Goal: Information Seeking & Learning: Learn about a topic

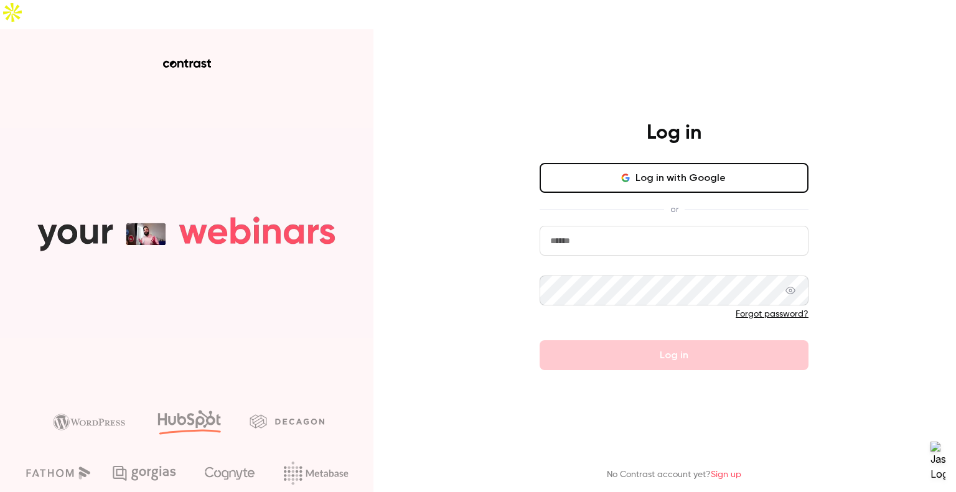
type input "**********"
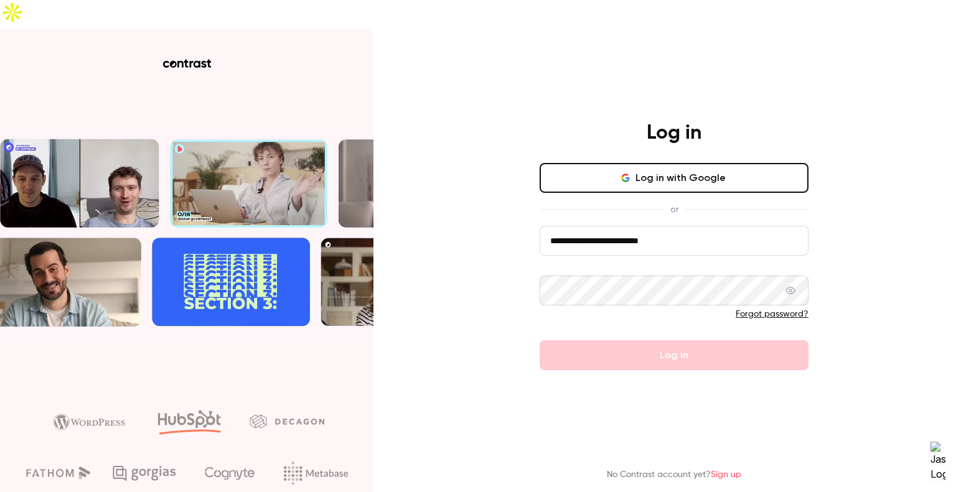
click at [657, 308] on div "Forgot password?" at bounding box center [674, 314] width 269 height 12
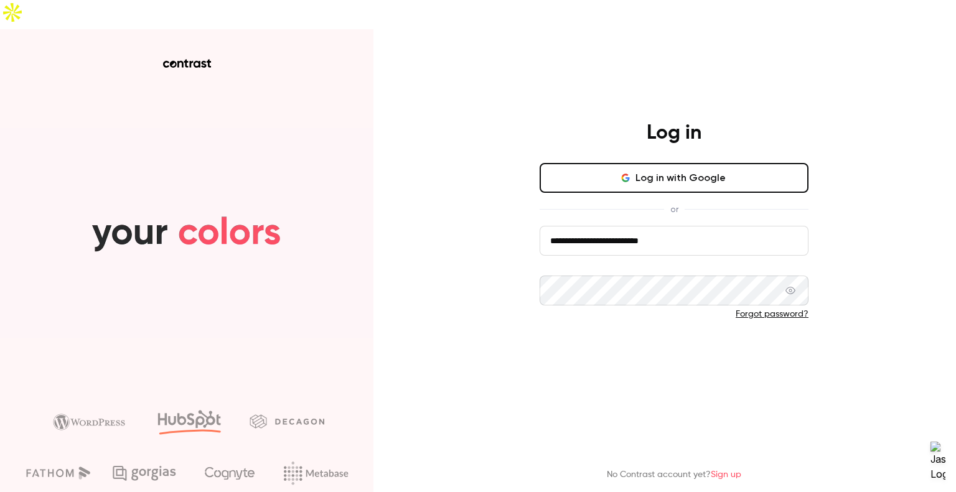
click at [654, 341] on button "Log in" at bounding box center [674, 356] width 269 height 30
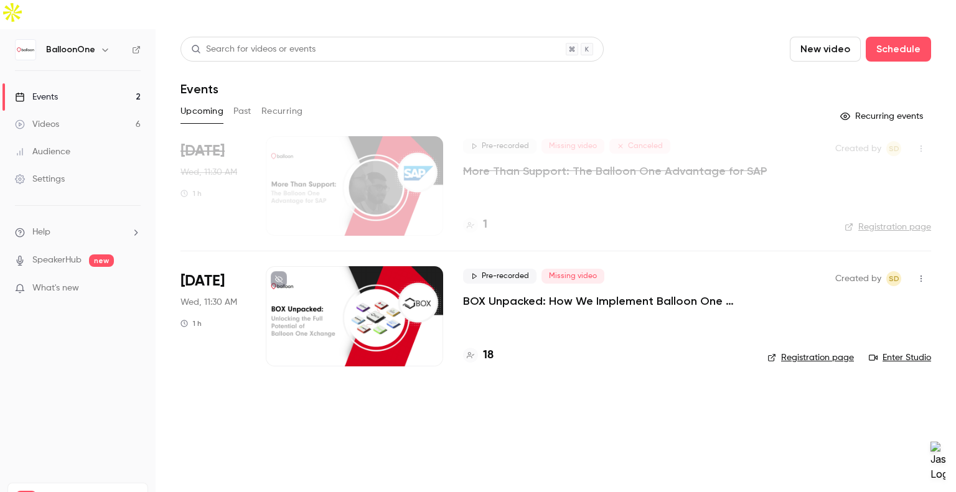
click at [73, 111] on link "Videos 6" at bounding box center [78, 124] width 156 height 27
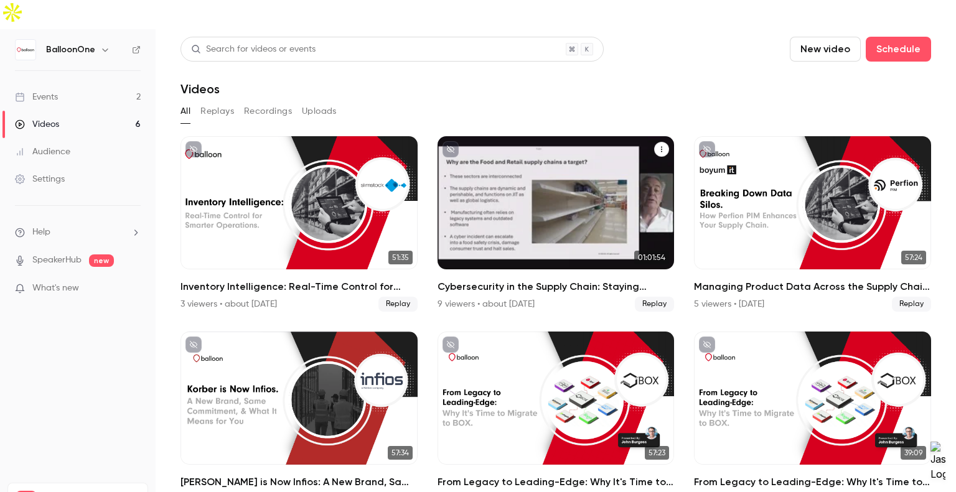
click at [628, 297] on div "9 viewers • about [DATE] Replay" at bounding box center [556, 304] width 237 height 15
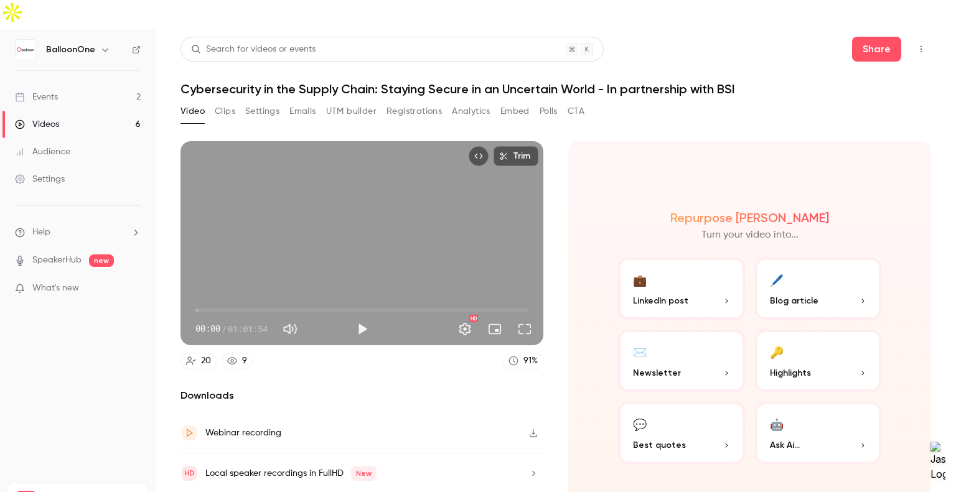
click at [403, 101] on button "Registrations" at bounding box center [414, 111] width 55 height 20
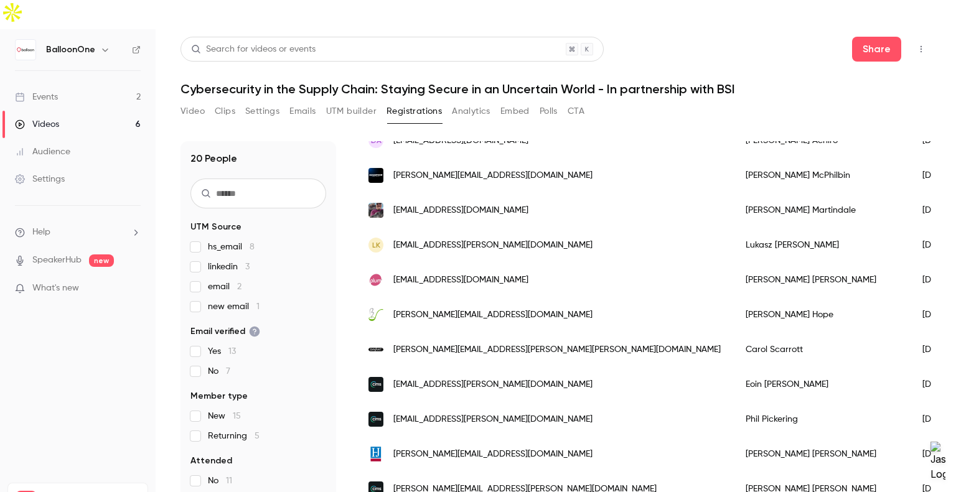
scroll to position [436, 0]
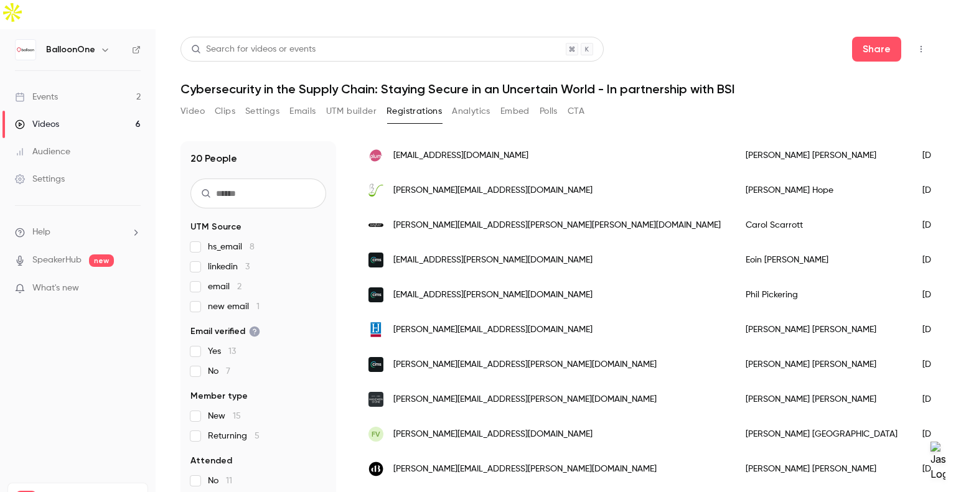
click at [0, 138] on link "Audience" at bounding box center [78, 151] width 156 height 27
